Goal: Information Seeking & Learning: Learn about a topic

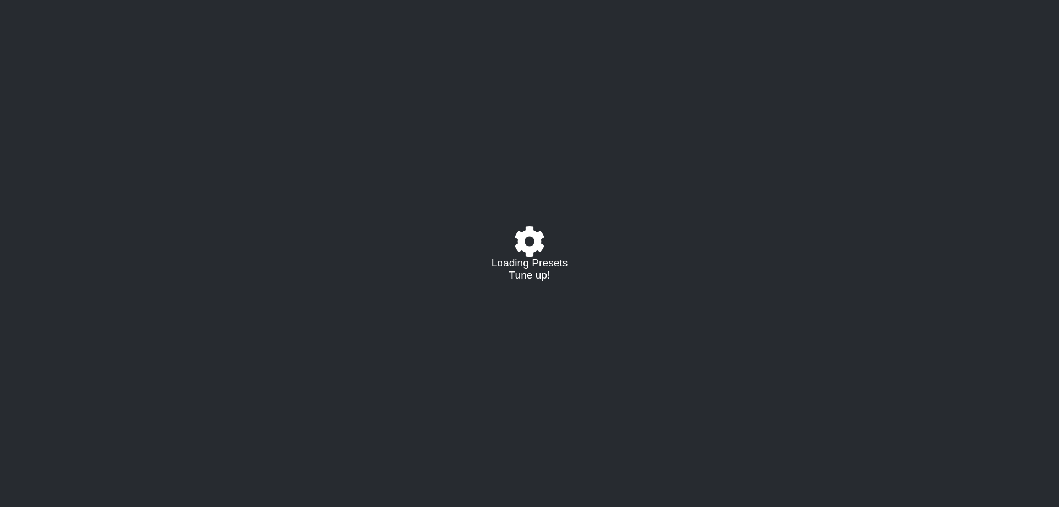
select select "/023927597434"
select select "Eb"
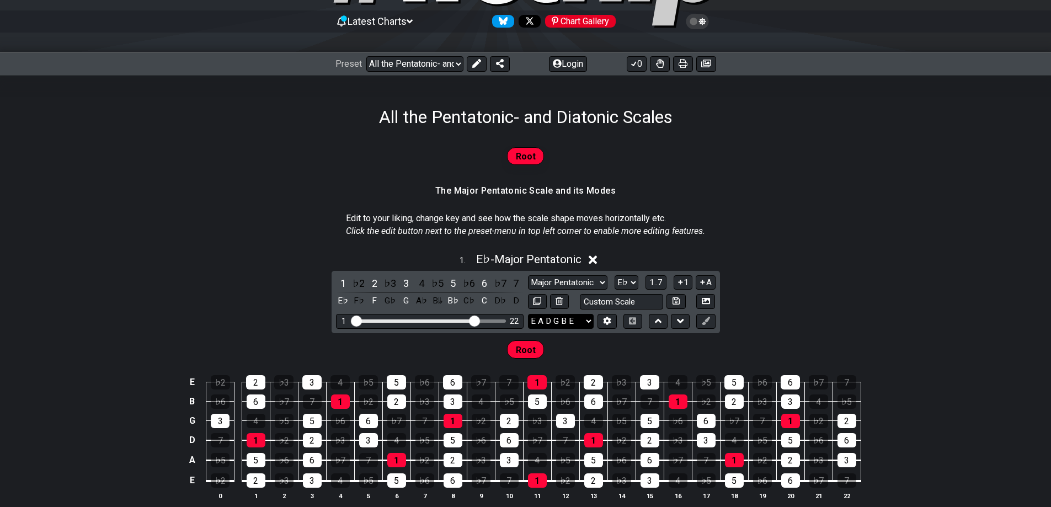
scroll to position [166, 0]
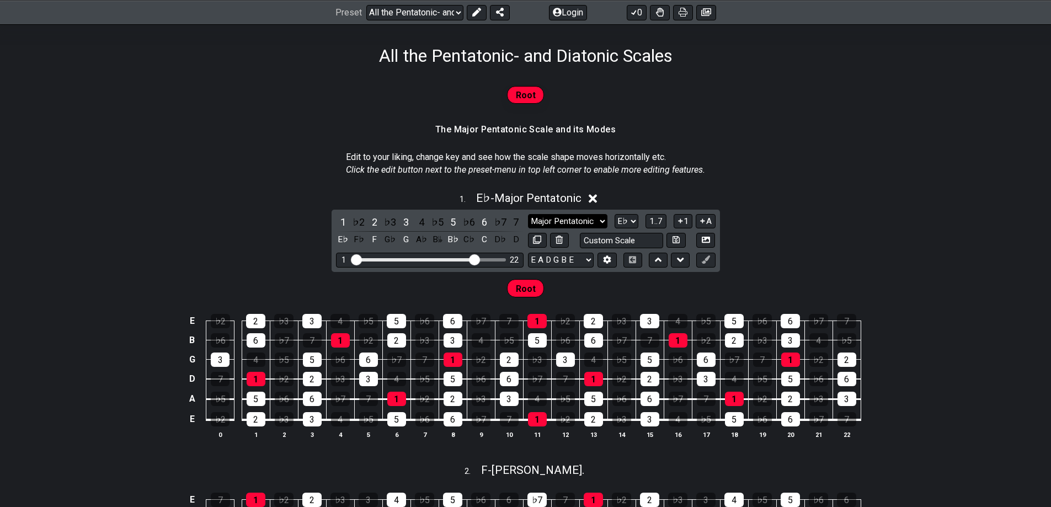
click at [595, 220] on select "Major Pentatonic Root Minor Pentatonic Major Pentatonic Minor Blues Major Blues…" at bounding box center [567, 221] width 79 height 15
select select "Major / [PERSON_NAME]"
click at [528, 214] on select "Major Pentatonic Root Minor Pentatonic Major Pentatonic Minor Blues Major Blues…" at bounding box center [567, 221] width 79 height 15
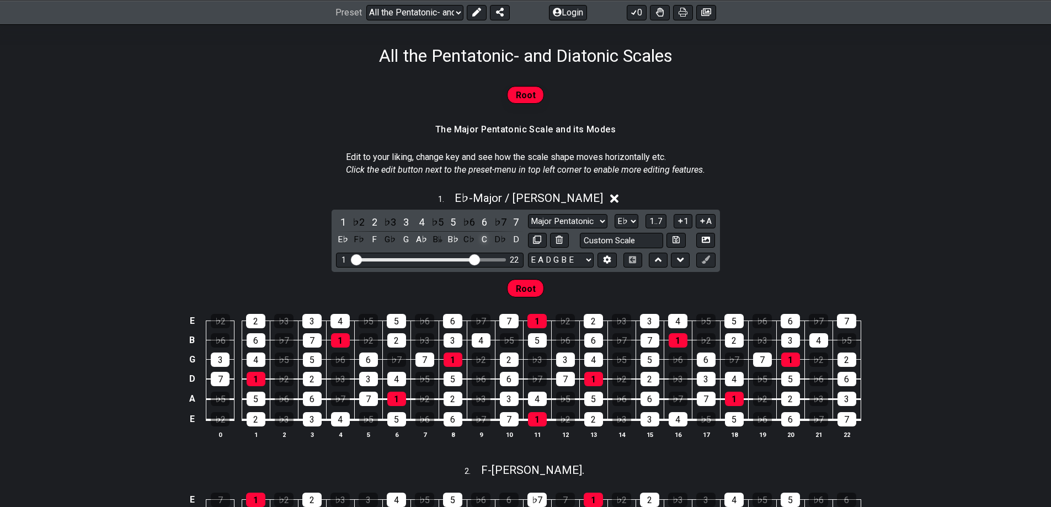
click at [486, 241] on div "C" at bounding box center [484, 239] width 14 height 15
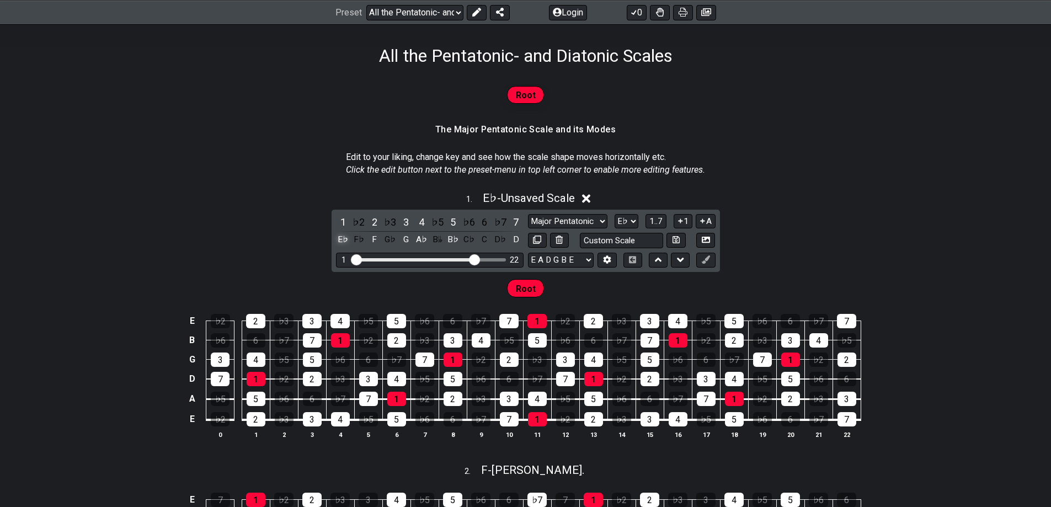
click at [339, 241] on div "E♭" at bounding box center [343, 239] width 14 height 15
click at [373, 239] on div "F" at bounding box center [375, 239] width 14 height 15
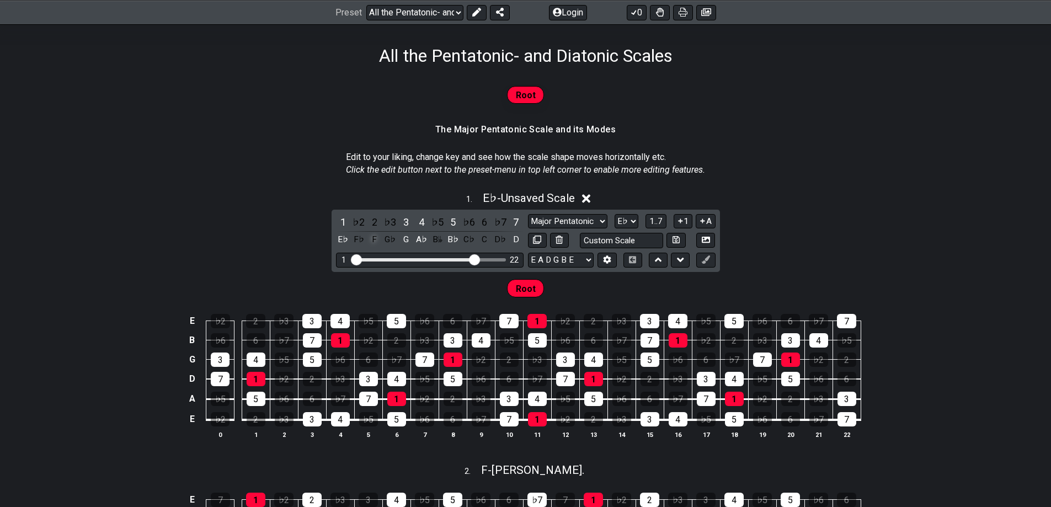
click at [373, 239] on div "F" at bounding box center [375, 239] width 14 height 15
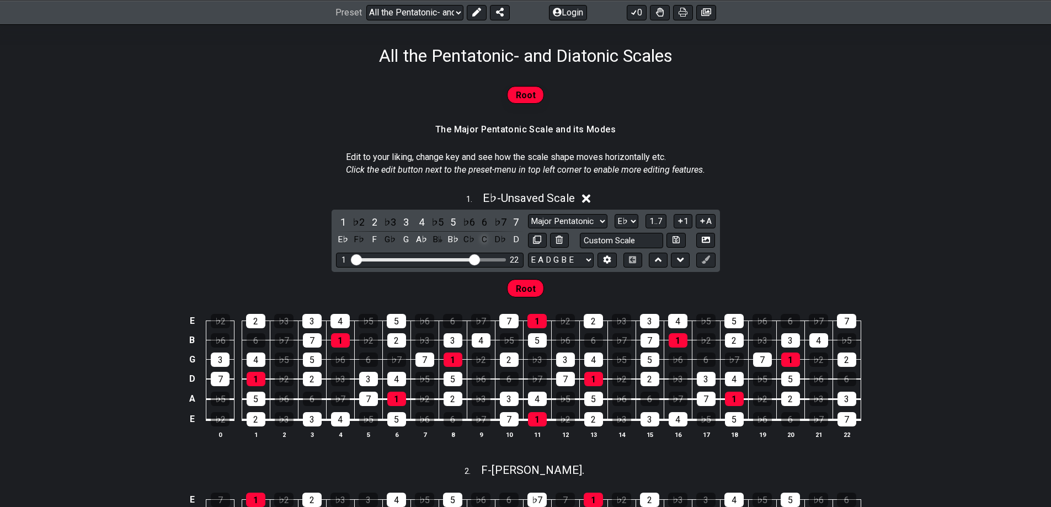
click at [481, 236] on div "C" at bounding box center [484, 239] width 14 height 15
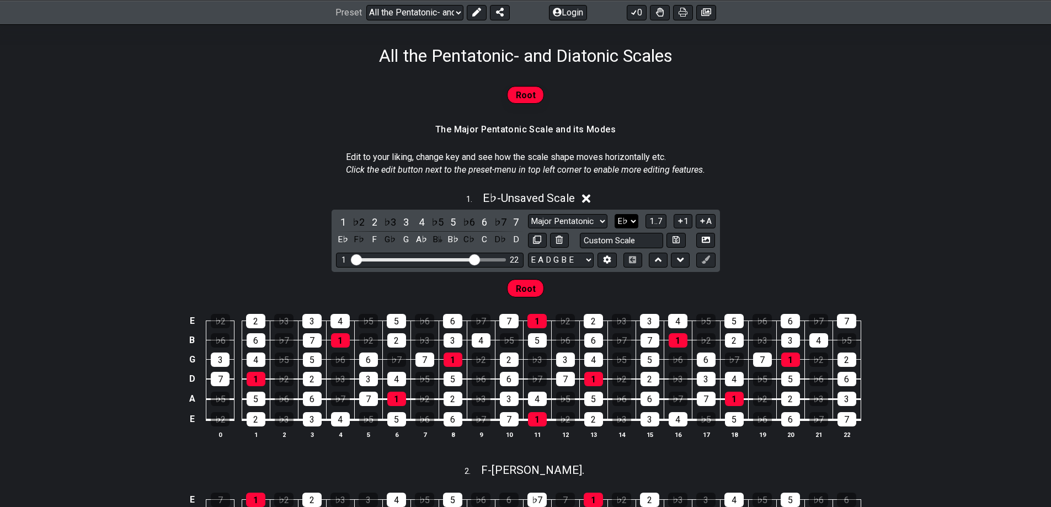
click at [637, 218] on select "A♭ A A♯ B♭ B C C♯ D♭ D D♯ E♭ E F F♯ G♭ G G♯" at bounding box center [627, 221] width 24 height 15
click at [615, 214] on select "A♭ A A♯ B♭ B C C♯ D♭ D D♯ E♭ E F F♯ G♭ G G♯" at bounding box center [627, 221] width 24 height 15
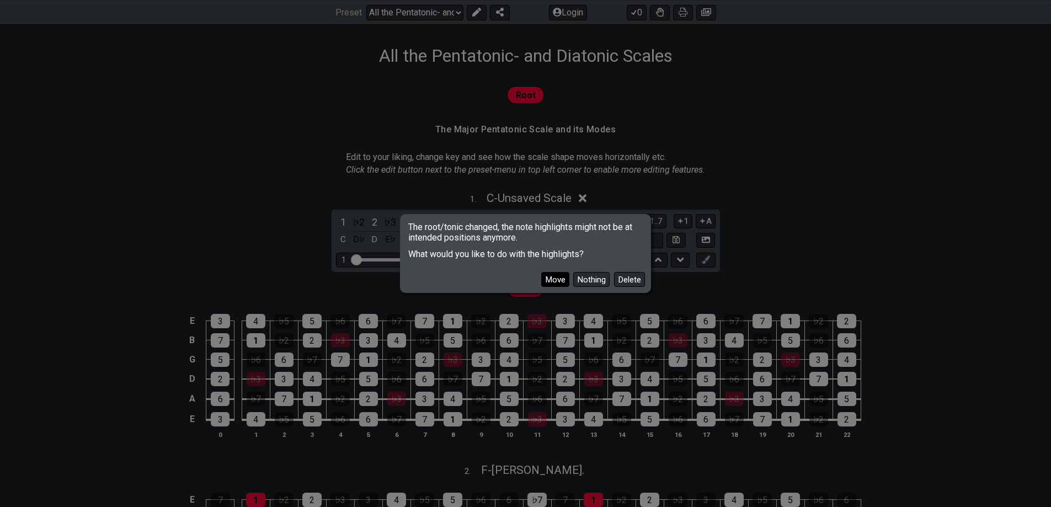
click at [560, 276] on button "Move" at bounding box center [555, 279] width 28 height 15
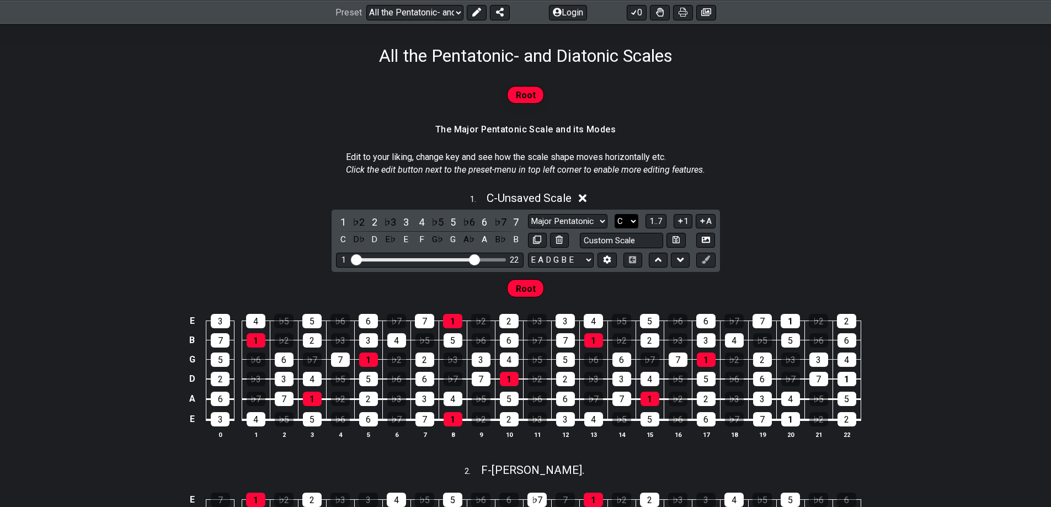
click at [635, 223] on select "A♭ A A♯ B♭ B C C♯ D♭ D D♯ E♭ E F F♯ G♭ G G♯" at bounding box center [627, 221] width 24 height 15
click at [615, 214] on select "A♭ A A♯ B♭ B C C♯ D♭ D D♯ E♭ E F F♯ G♭ G G♯" at bounding box center [627, 221] width 24 height 15
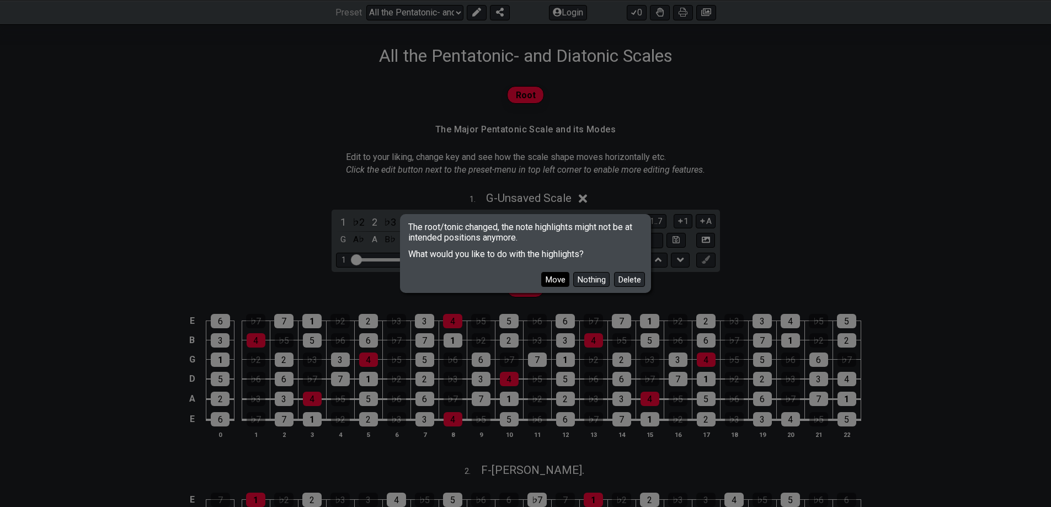
click at [556, 282] on button "Move" at bounding box center [555, 279] width 28 height 15
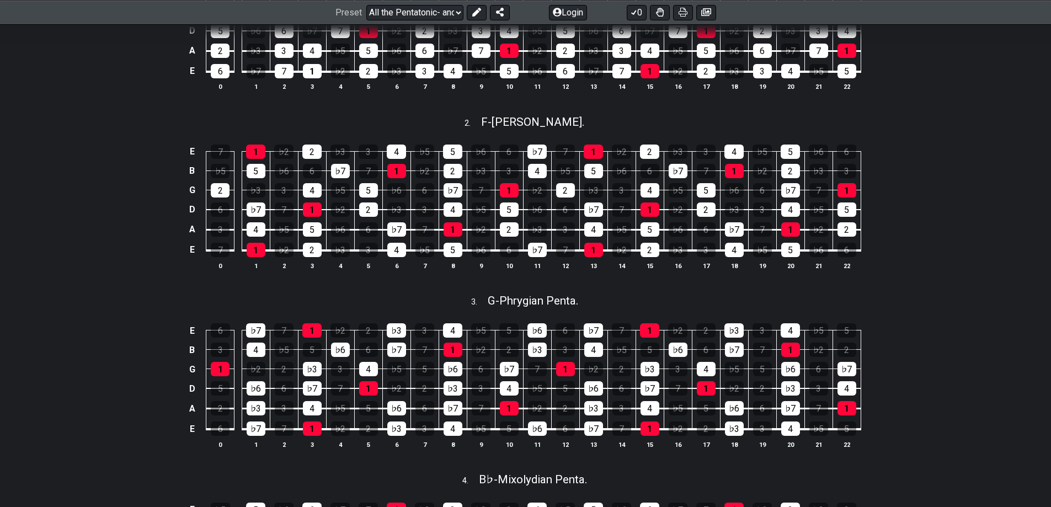
scroll to position [331, 0]
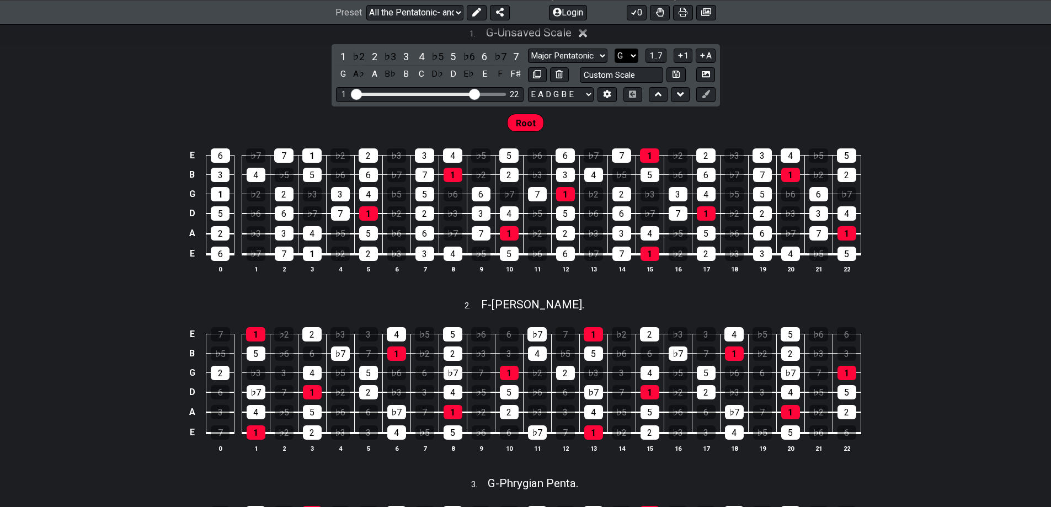
click at [631, 56] on select "A♭ A A♯ B♭ B C C♯ D♭ D D♯ E♭ E F F♯ G♭ G G♯" at bounding box center [627, 56] width 24 height 15
click at [615, 49] on select "A♭ A A♯ B♭ B C C♯ D♭ D D♯ E♭ E F F♯ G♭ G G♯" at bounding box center [627, 56] width 24 height 15
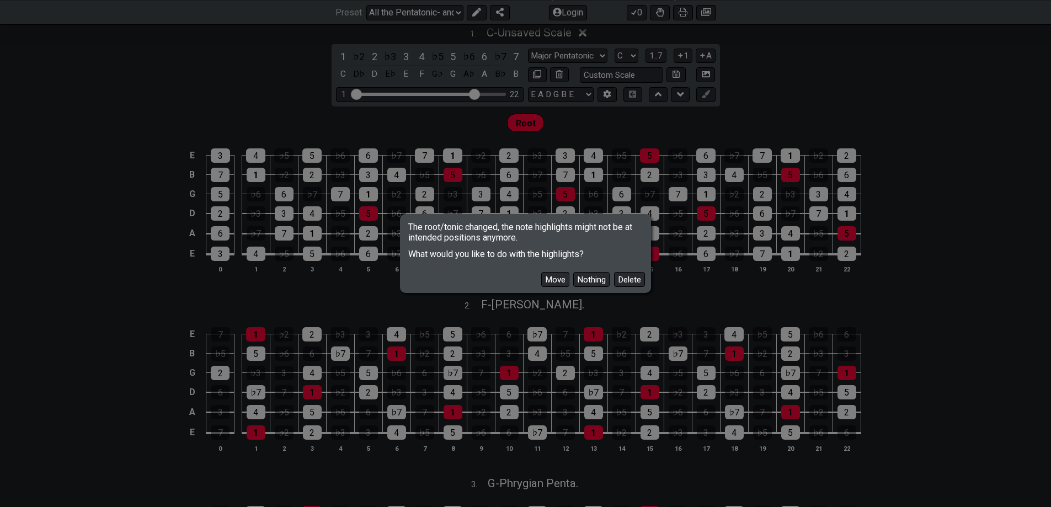
click at [555, 283] on button "Move" at bounding box center [555, 279] width 28 height 15
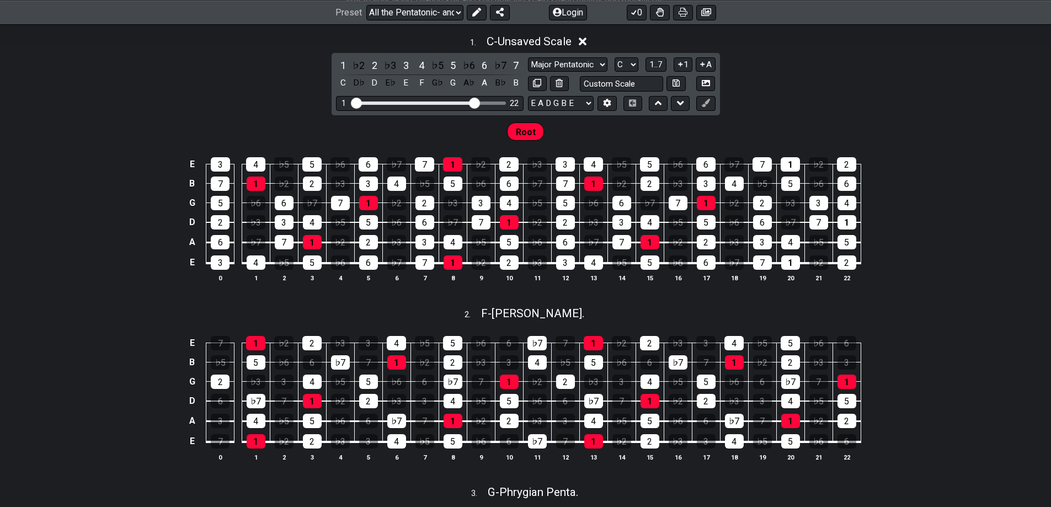
scroll to position [0, 0]
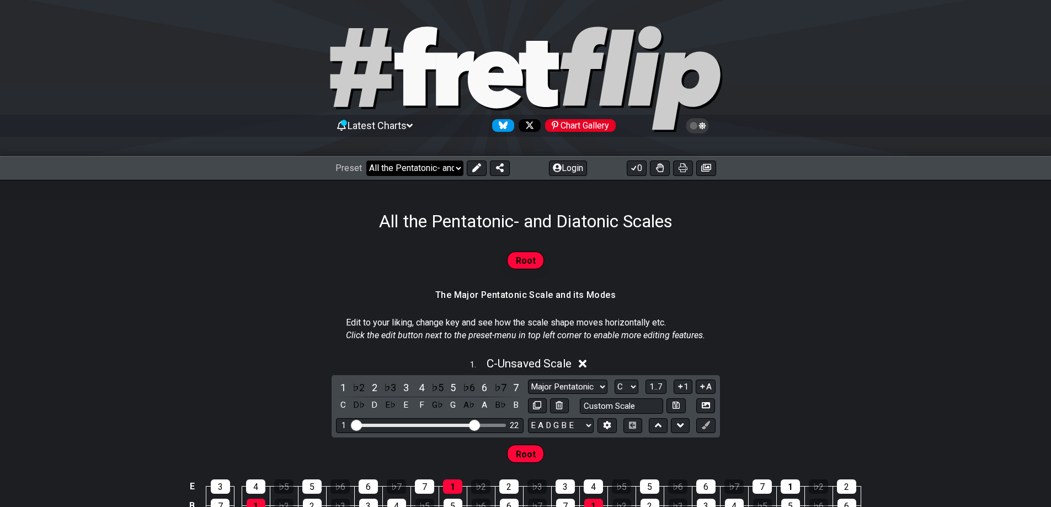
click at [453, 174] on select "Welcome to #fretflip! All the Pentatonic- and Diatonic Scales Custom Preset Min…" at bounding box center [414, 168] width 97 height 15
click at [775, 277] on div "Root" at bounding box center [525, 265] width 1051 height 40
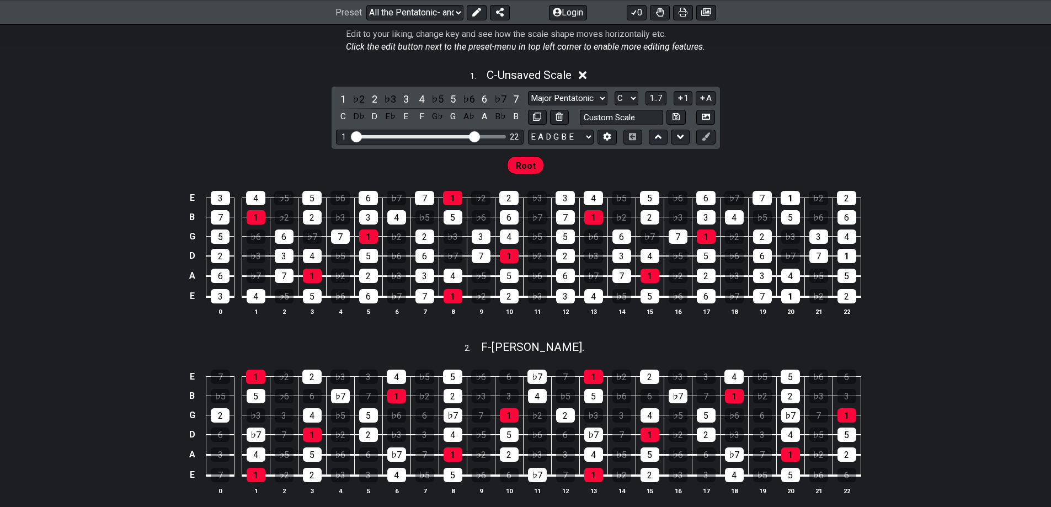
scroll to position [276, 0]
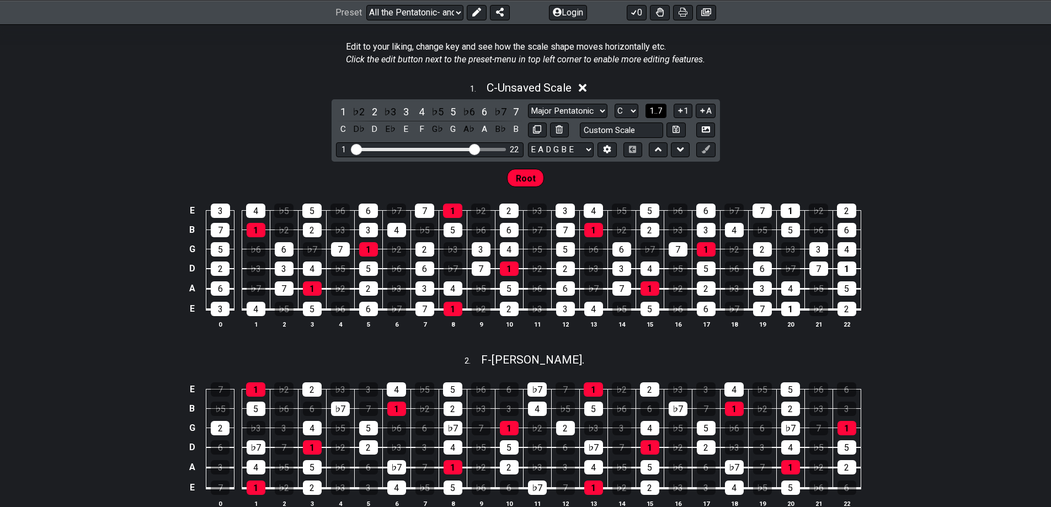
click at [648, 111] on button "1..7" at bounding box center [656, 111] width 21 height 15
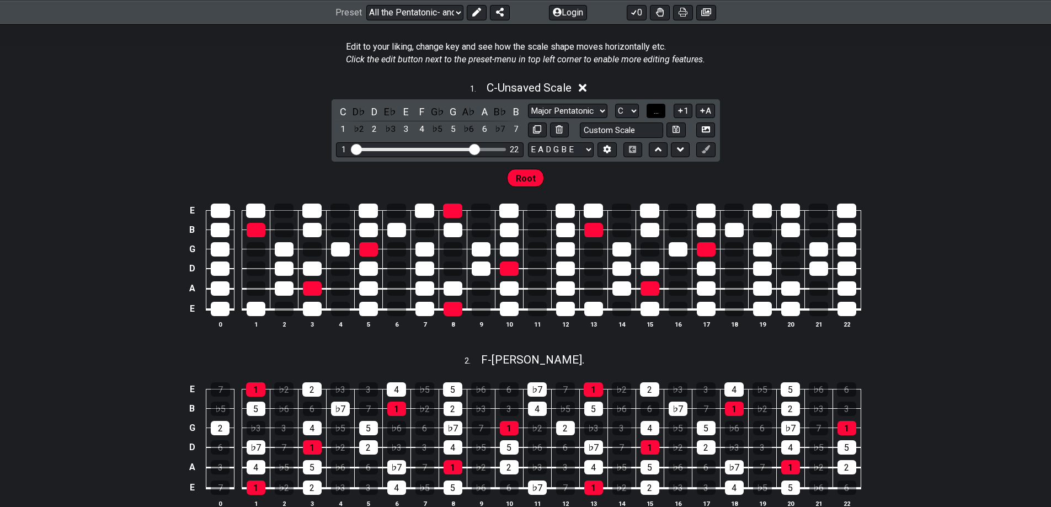
click at [648, 111] on button "..." at bounding box center [656, 111] width 19 height 15
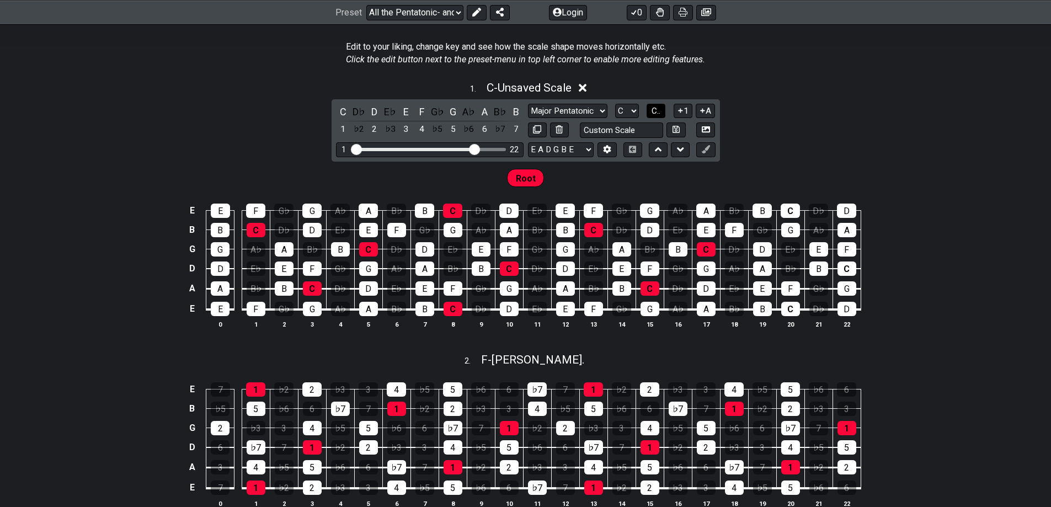
click at [655, 113] on span "C.." at bounding box center [656, 111] width 9 height 10
click at [655, 113] on span "1..7" at bounding box center [655, 111] width 13 height 10
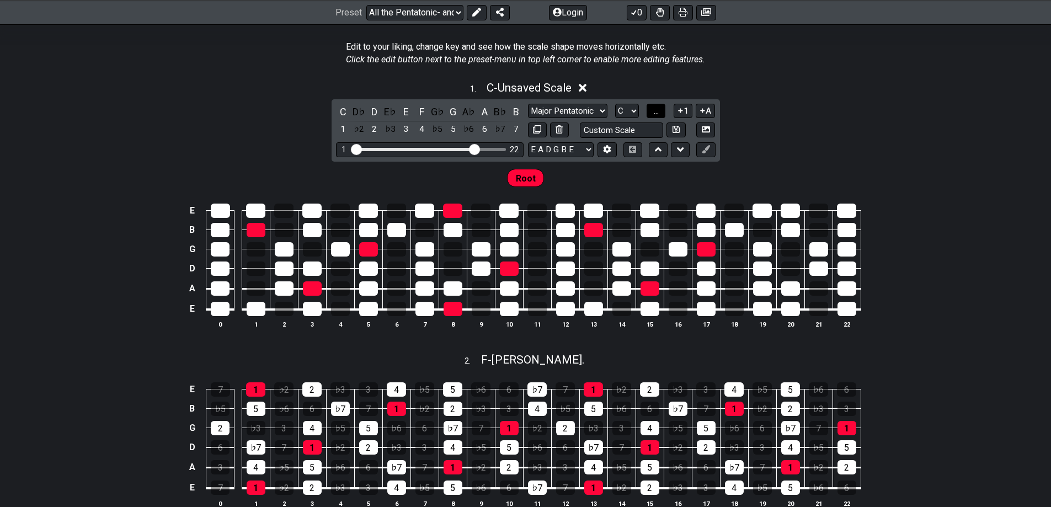
click at [655, 113] on span "..." at bounding box center [656, 111] width 5 height 10
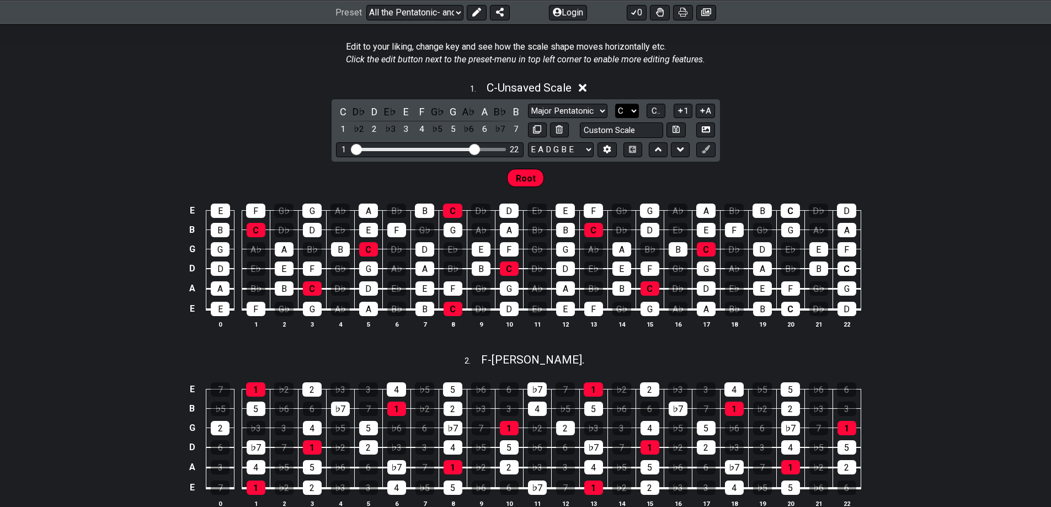
click at [635, 113] on select "A♭ A A♯ B♭ B C C♯ D♭ D D♯ E♭ E F F♯ G♭ G G♯" at bounding box center [627, 111] width 24 height 15
click at [615, 104] on select "A♭ A A♯ B♭ B C C♯ D♭ D D♯ E♭ E F F♯ G♭ G G♯" at bounding box center [627, 111] width 24 height 15
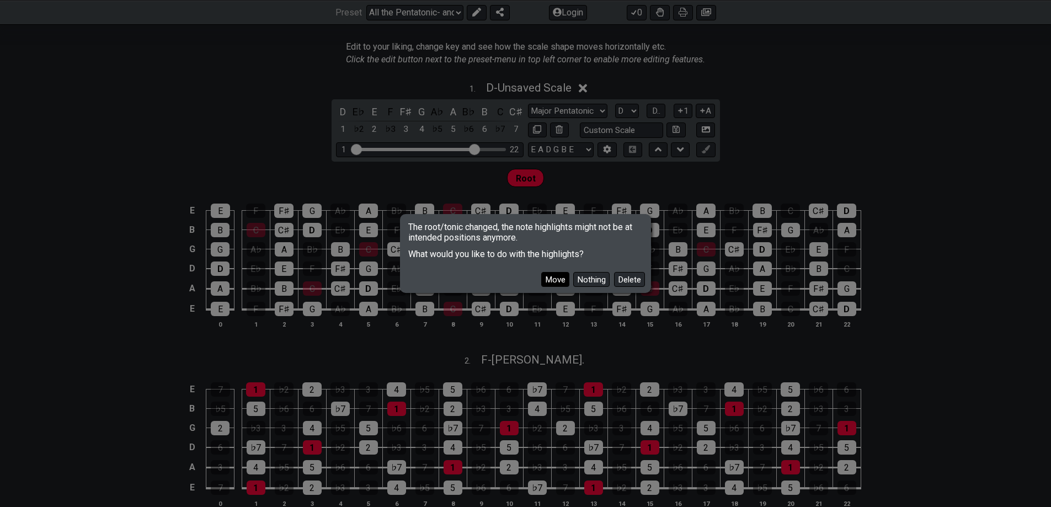
click at [556, 276] on button "Move" at bounding box center [555, 279] width 28 height 15
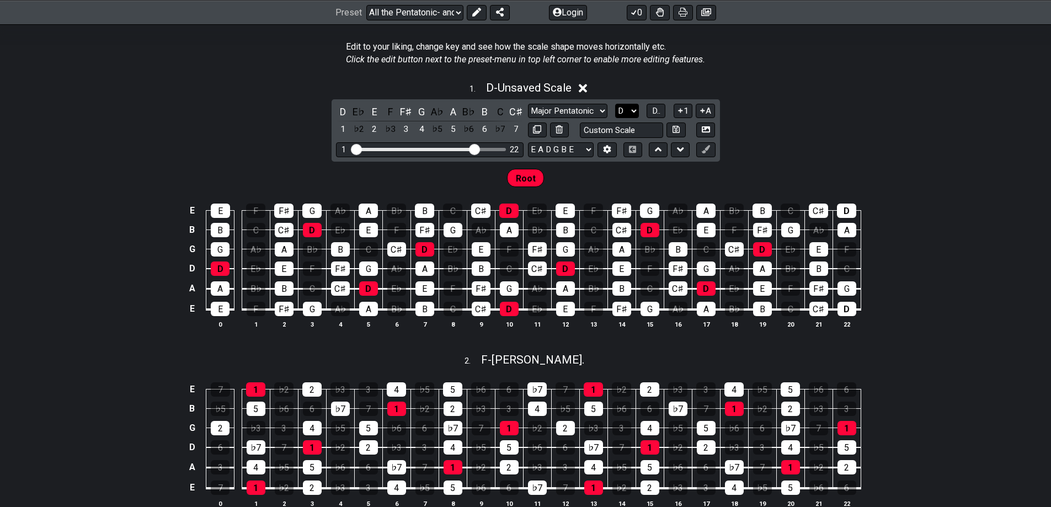
click at [632, 113] on select "A♭ A A♯ B♭ B C C♯ D♭ D D♯ E♭ E F F♯ G♭ G G♯" at bounding box center [627, 111] width 24 height 15
select select "C"
click at [615, 104] on select "A♭ A A♯ B♭ B C C♯ D♭ D D♯ E♭ E F F♯ G♭ G G♯" at bounding box center [627, 111] width 24 height 15
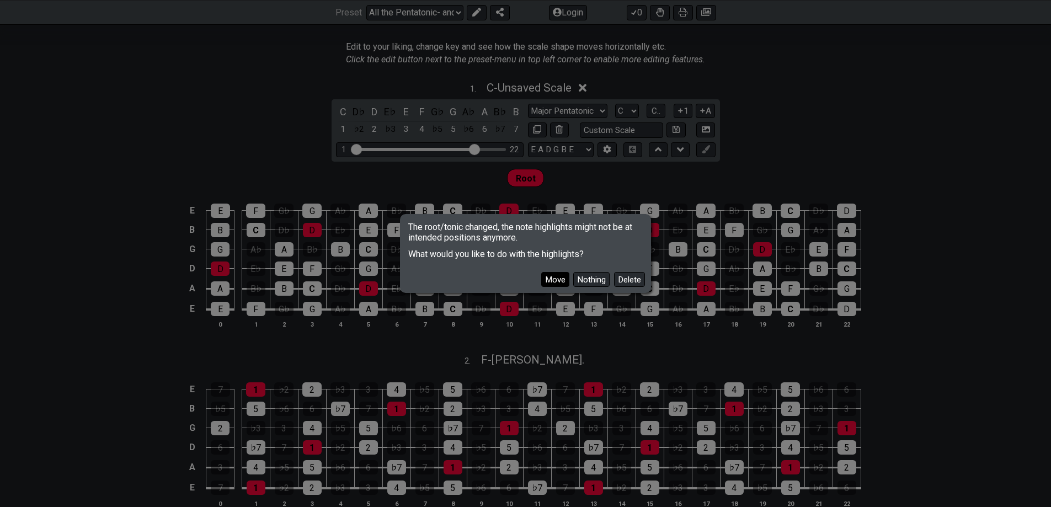
click at [544, 278] on button "Move" at bounding box center [555, 279] width 28 height 15
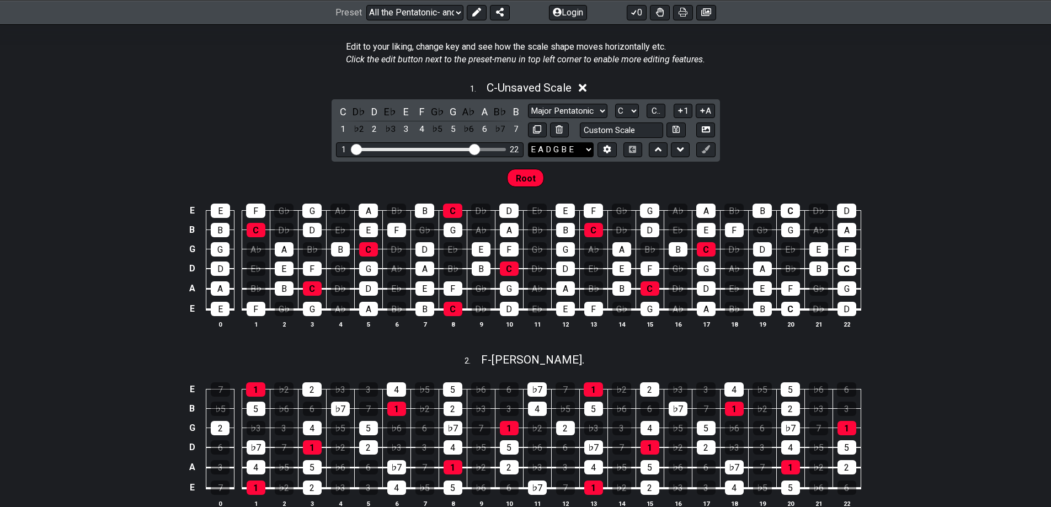
click at [589, 152] on select "E A D G B E E A D G B E E A D G B E B E A D F♯ B A D G C E A D A D G B E E♭ A♭ …" at bounding box center [561, 149] width 66 height 15
click at [588, 147] on select "E A D G B E E A D G B E E A D G B E B E A D F♯ B A D G C E A D A D G B E E♭ A♭ …" at bounding box center [561, 149] width 66 height 15
click at [629, 108] on select "A♭ A A♯ B♭ B C C♯ D♭ D D♯ E♭ E F F♯ G♭ G G♯" at bounding box center [627, 111] width 24 height 15
drag, startPoint x: 629, startPoint y: 108, endPoint x: 640, endPoint y: 110, distance: 10.7
click at [629, 108] on select "A♭ A A♯ B♭ B C C♯ D♭ D D♯ E♭ E F F♯ G♭ G G♯" at bounding box center [627, 111] width 24 height 15
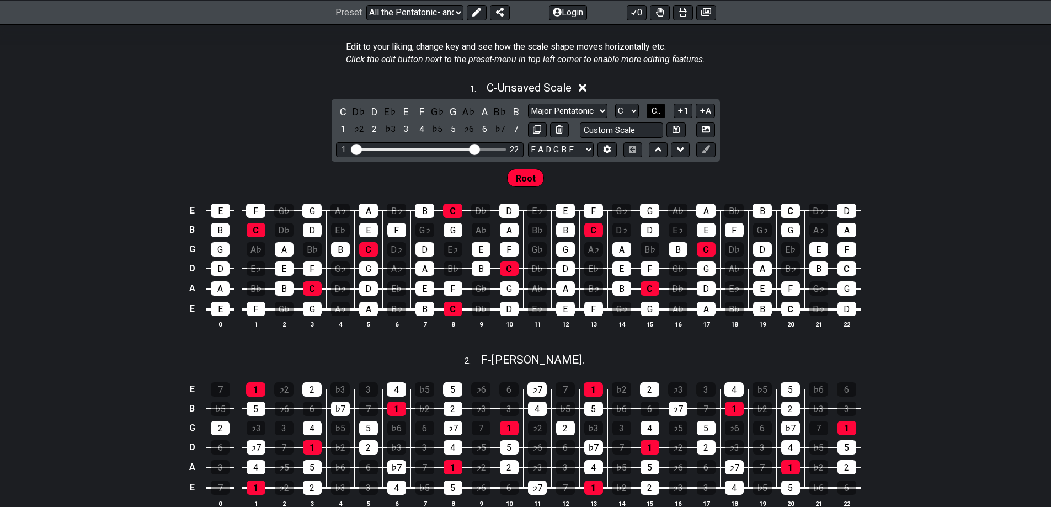
click at [660, 111] on span "C.." at bounding box center [656, 111] width 9 height 10
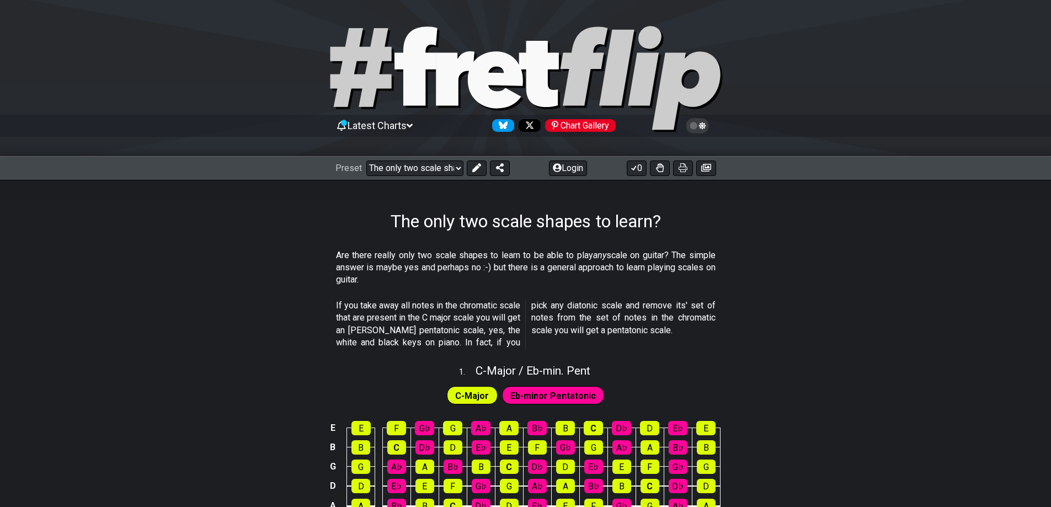
select select "/02254235231"
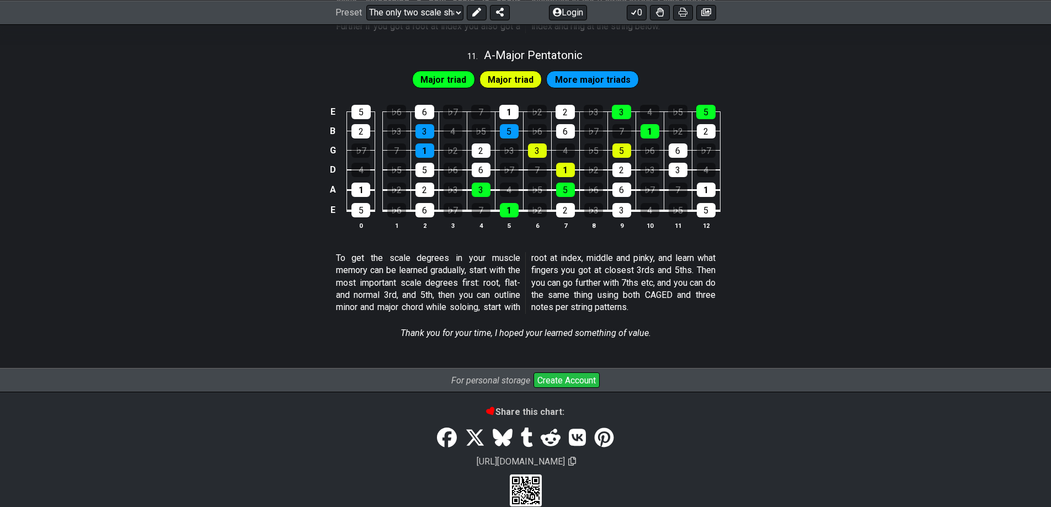
scroll to position [2629, 0]
